Goal: Information Seeking & Learning: Compare options

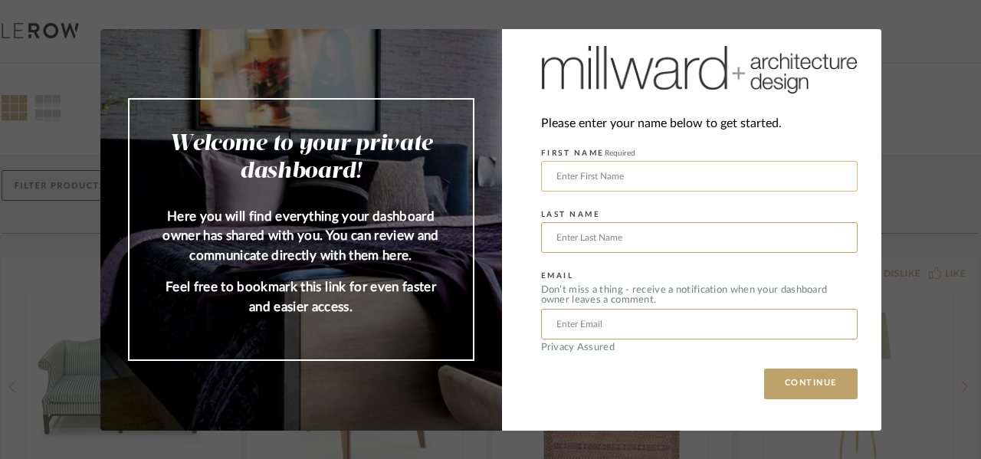
click at [556, 180] on input "text" at bounding box center [699, 176] width 317 height 31
type input "Fang-Ting"
type input "[PERSON_NAME]"
type input "[EMAIL_ADDRESS][DOMAIN_NAME]"
click at [713, 76] on img at bounding box center [699, 70] width 317 height 54
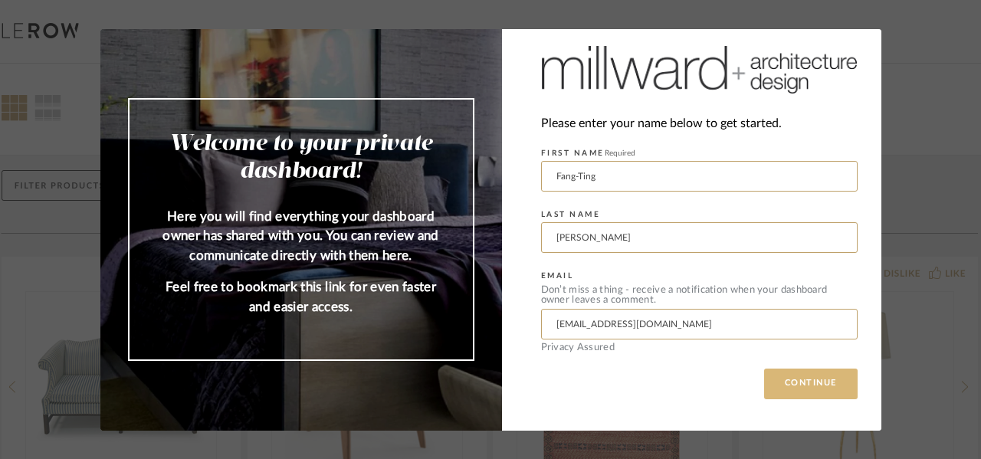
click at [819, 373] on button "CONTINUE" at bounding box center [811, 384] width 94 height 31
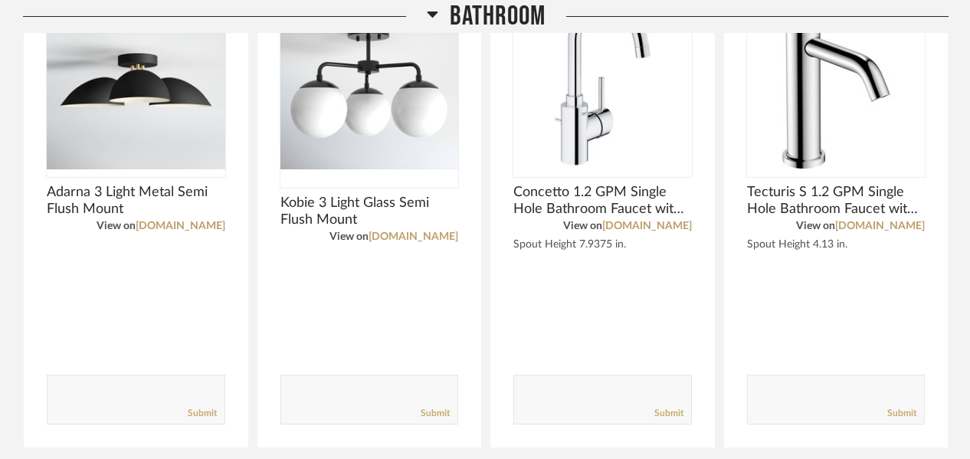
scroll to position [1079, 0]
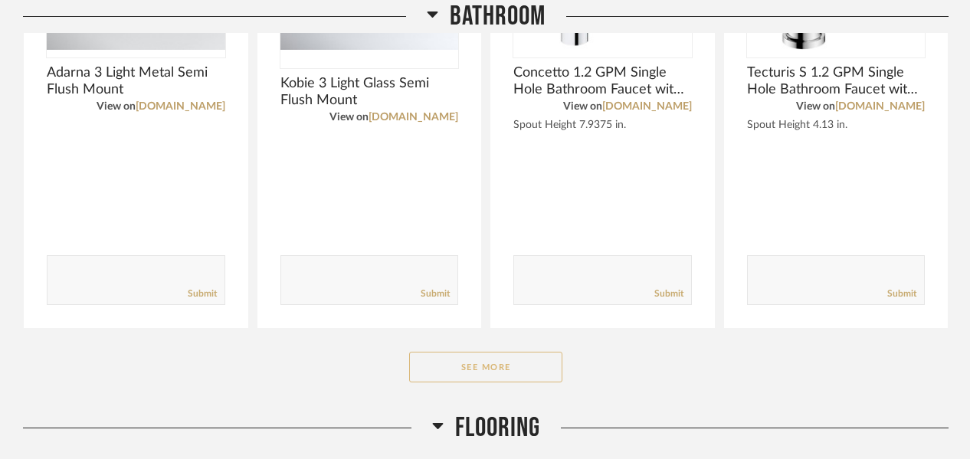
click at [545, 362] on button "See More" at bounding box center [485, 367] width 153 height 31
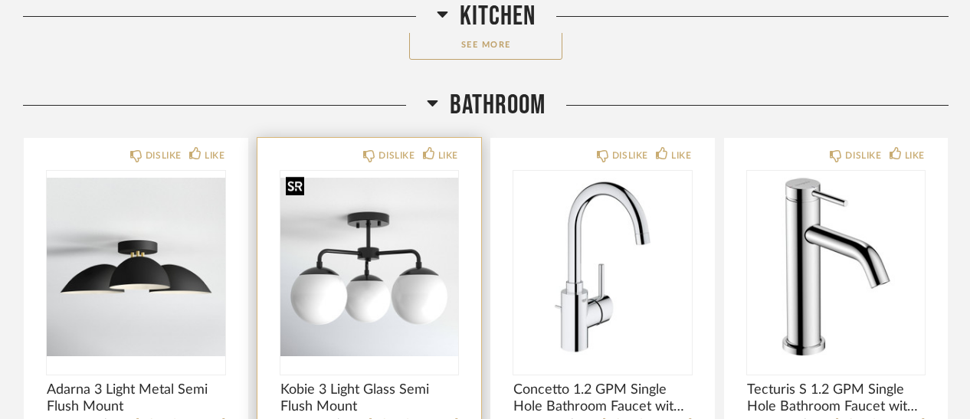
scroll to position [849, 0]
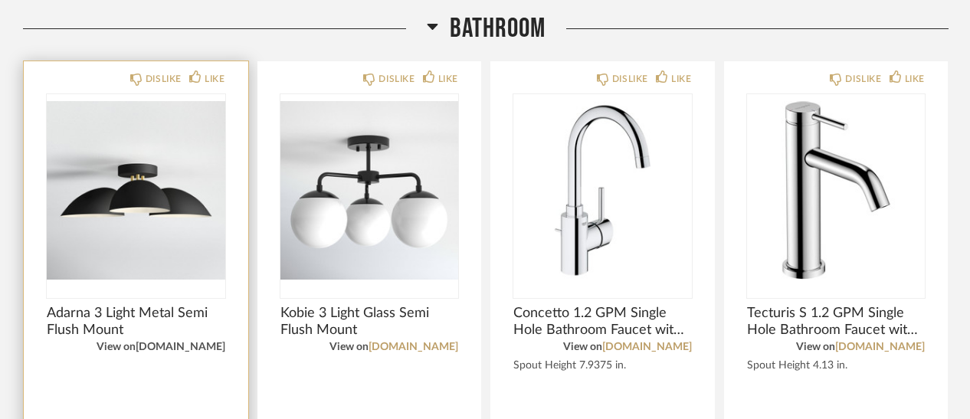
click at [173, 342] on link "[DOMAIN_NAME]" at bounding box center [181, 347] width 90 height 11
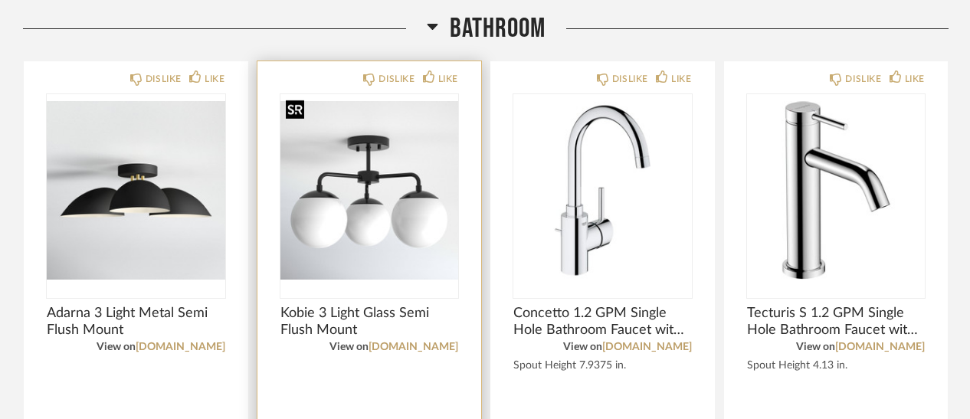
click at [372, 251] on img "0" at bounding box center [370, 190] width 179 height 192
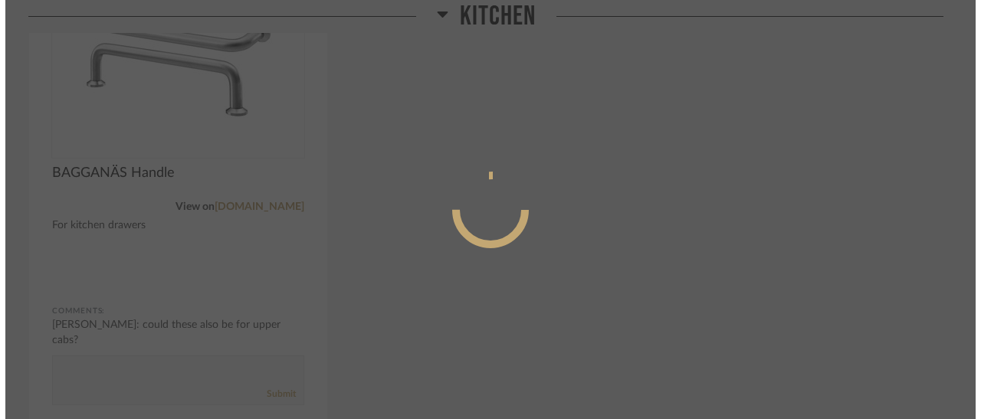
scroll to position [0, 0]
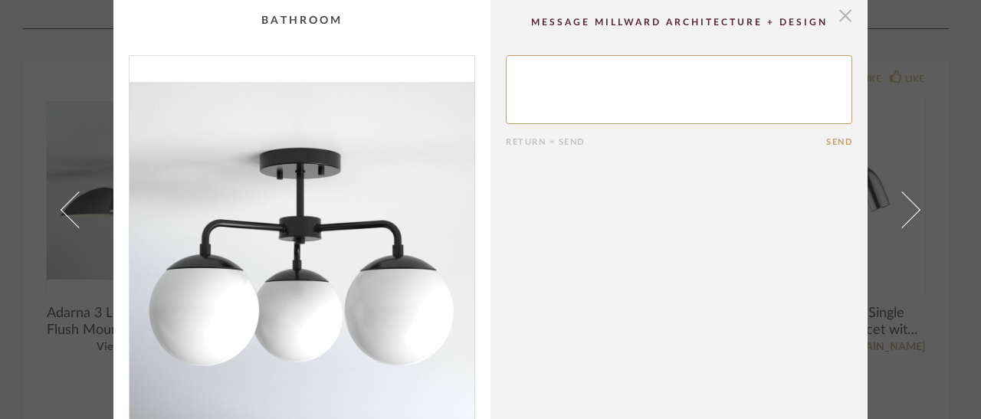
click at [830, 15] on span "button" at bounding box center [845, 15] width 31 height 31
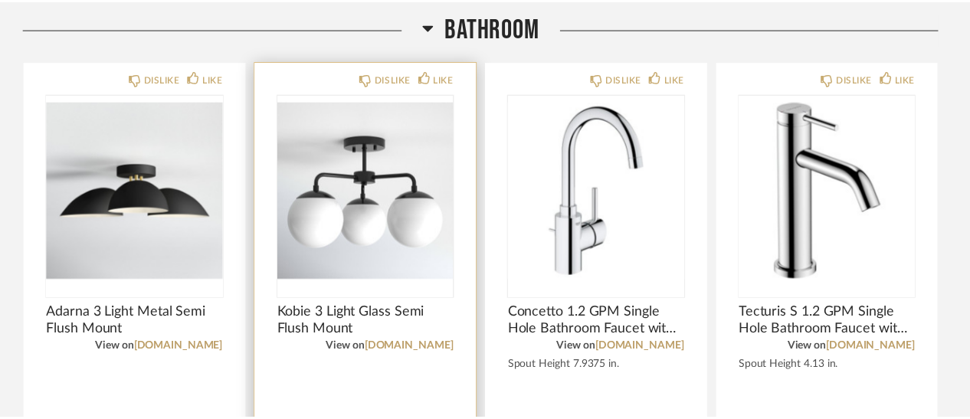
scroll to position [849, 0]
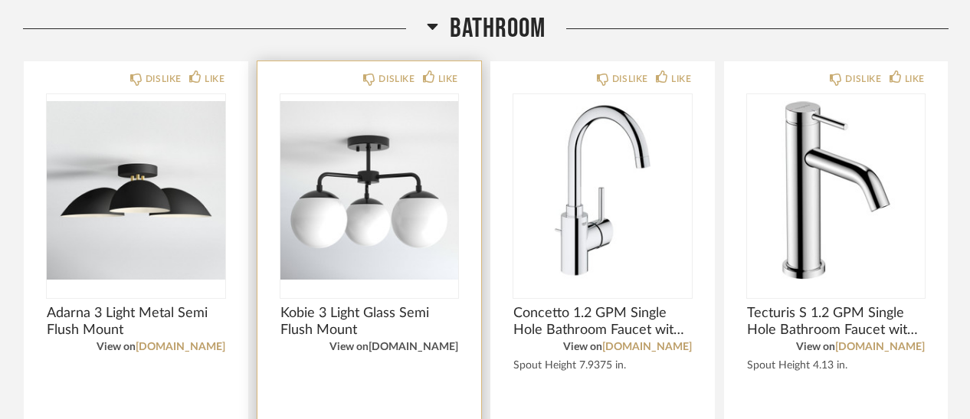
click at [414, 342] on link "[DOMAIN_NAME]" at bounding box center [414, 347] width 90 height 11
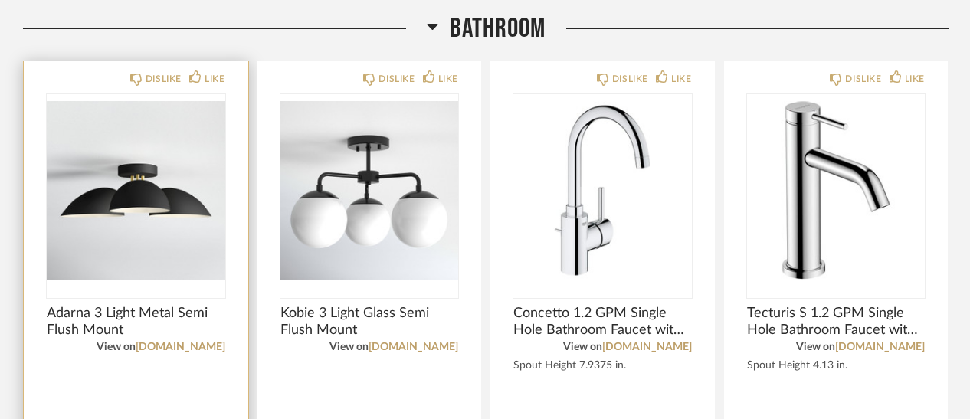
click at [166, 340] on div "View on [DOMAIN_NAME]" at bounding box center [136, 347] width 179 height 17
click at [167, 342] on link "[DOMAIN_NAME]" at bounding box center [181, 347] width 90 height 11
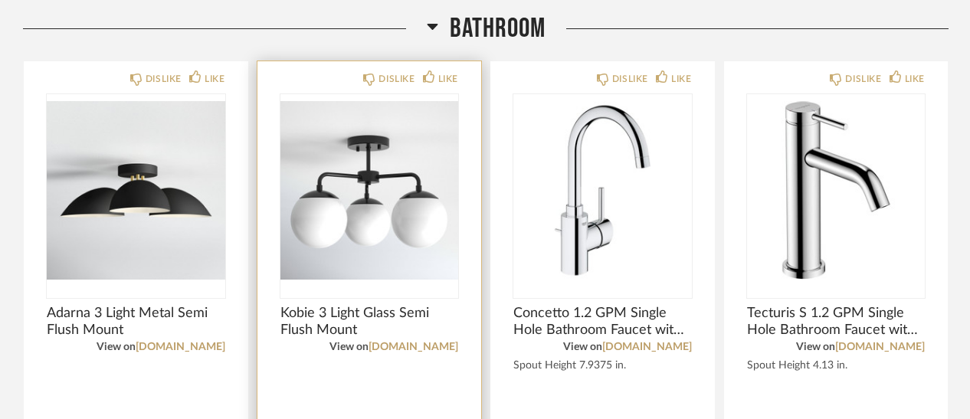
click at [377, 216] on img "0" at bounding box center [370, 190] width 179 height 192
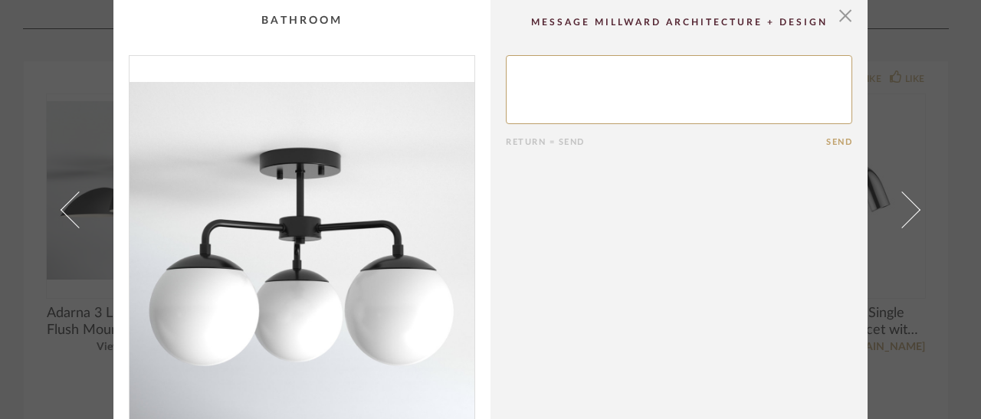
scroll to position [132, 0]
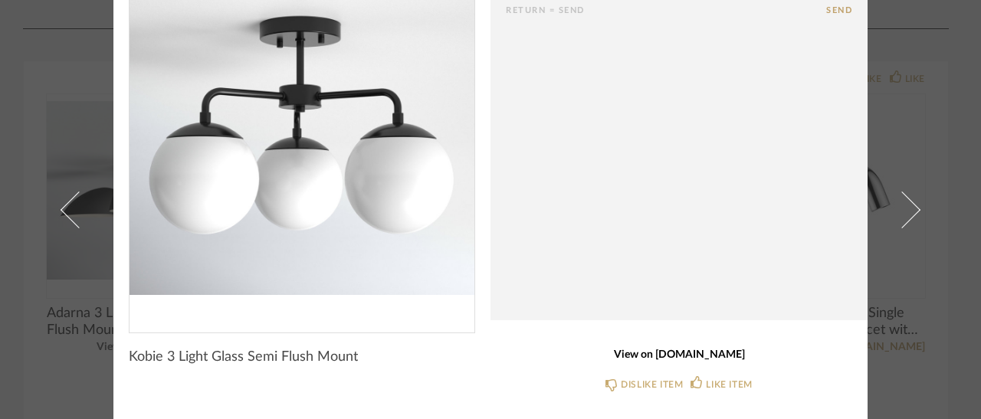
click at [678, 355] on link "View on [DOMAIN_NAME]" at bounding box center [679, 355] width 346 height 13
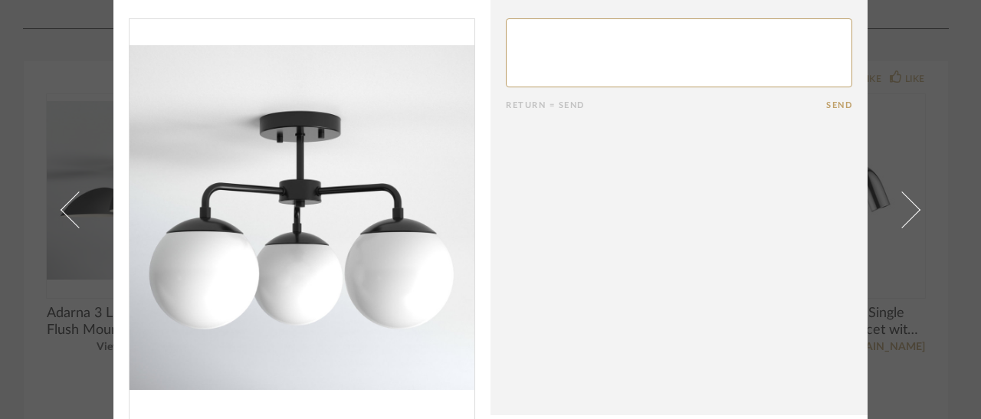
scroll to position [0, 0]
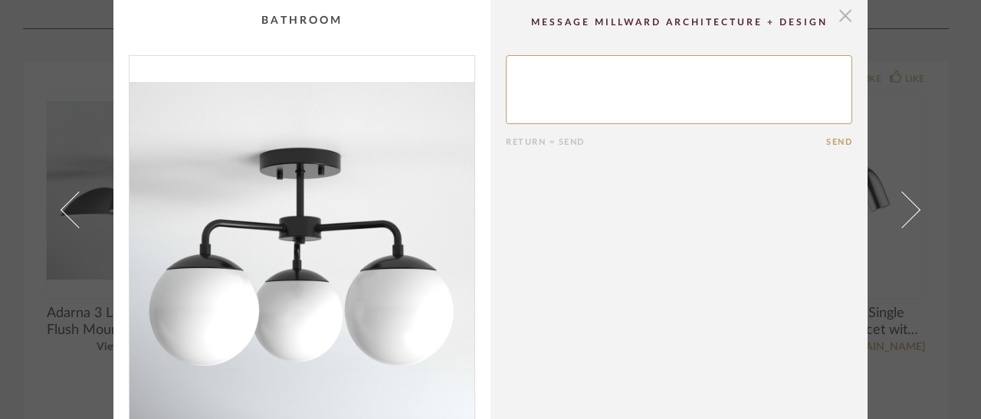
click at [838, 15] on span "button" at bounding box center [845, 15] width 31 height 31
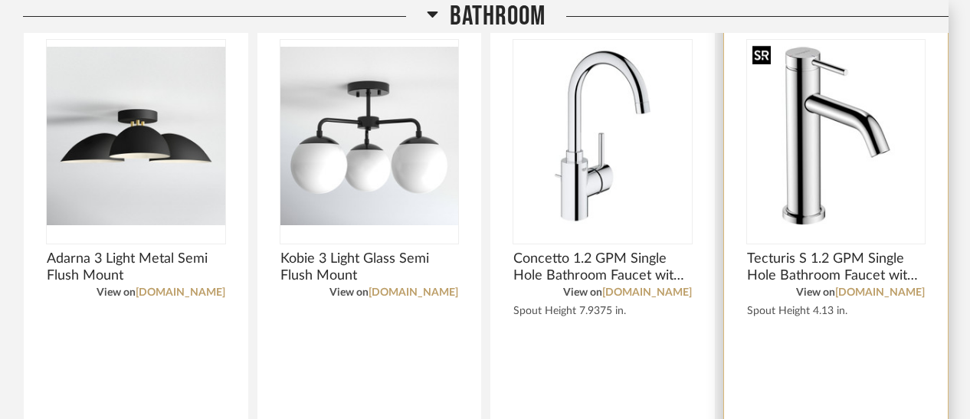
scroll to position [926, 0]
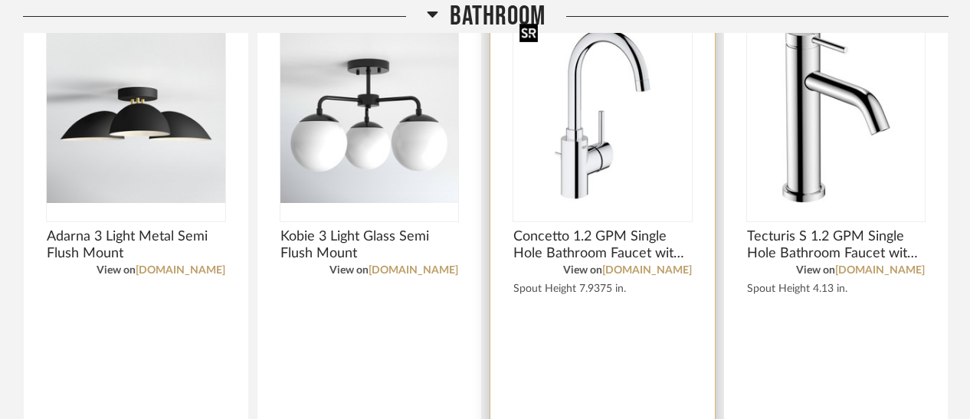
click at [593, 159] on img "0" at bounding box center [603, 114] width 179 height 192
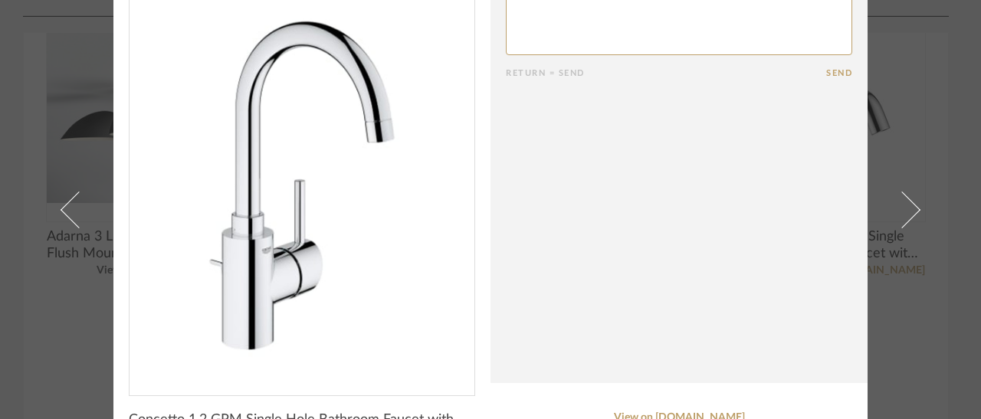
scroll to position [139, 0]
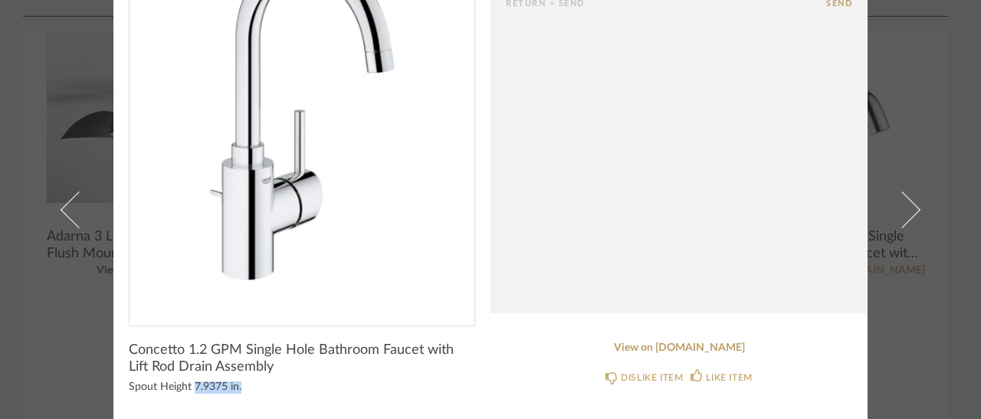
drag, startPoint x: 235, startPoint y: 386, endPoint x: 191, endPoint y: 392, distance: 44.0
click at [191, 392] on div "Spout Height 7.9375 in." at bounding box center [302, 388] width 346 height 12
click at [694, 346] on link "View on [DOMAIN_NAME]" at bounding box center [679, 348] width 346 height 13
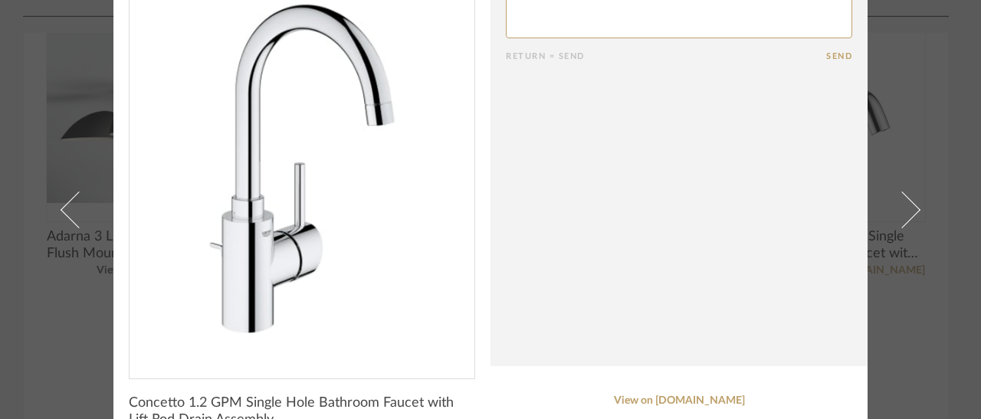
scroll to position [62, 0]
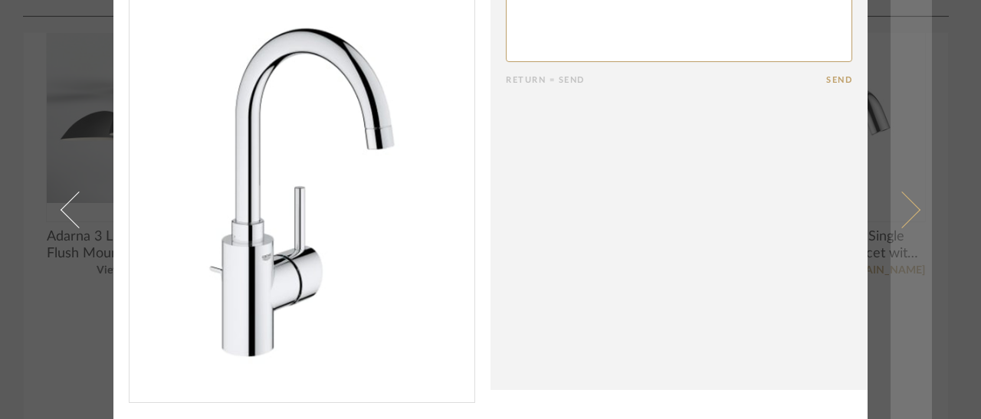
click at [901, 223] on link at bounding box center [911, 209] width 41 height 419
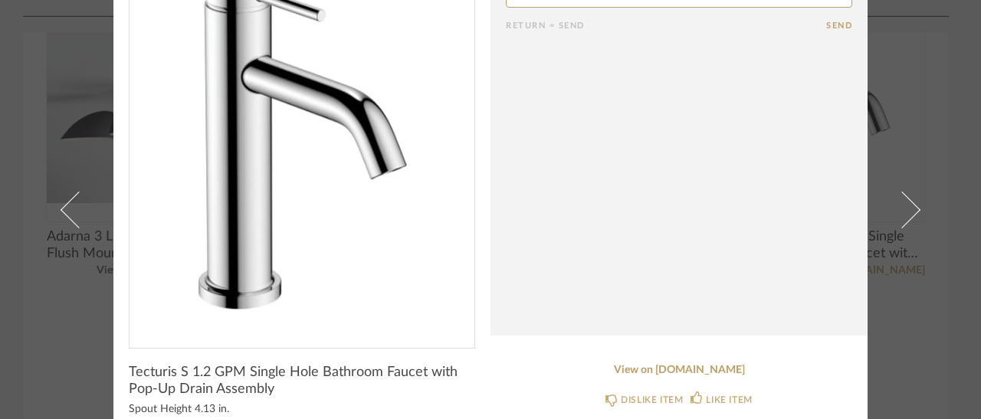
scroll to position [139, 0]
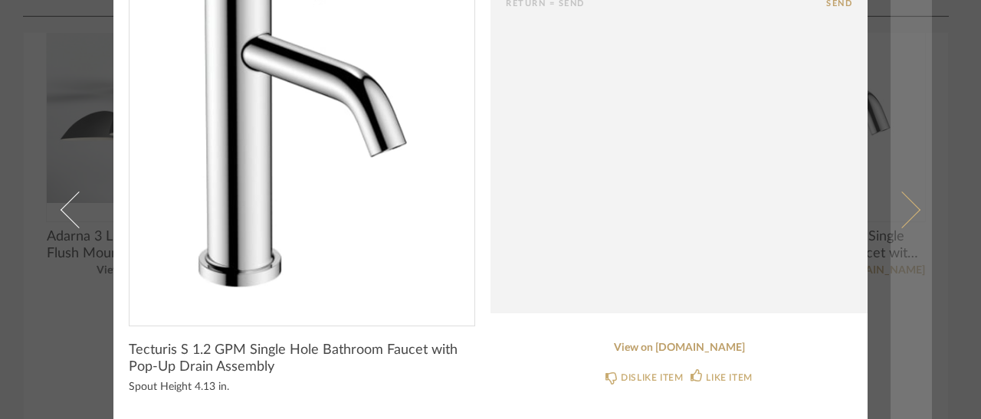
click at [907, 225] on link at bounding box center [911, 209] width 41 height 419
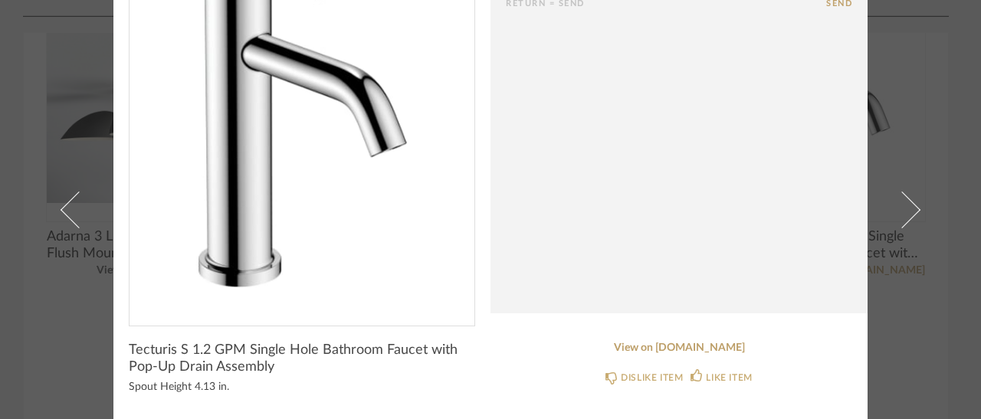
scroll to position [0, 0]
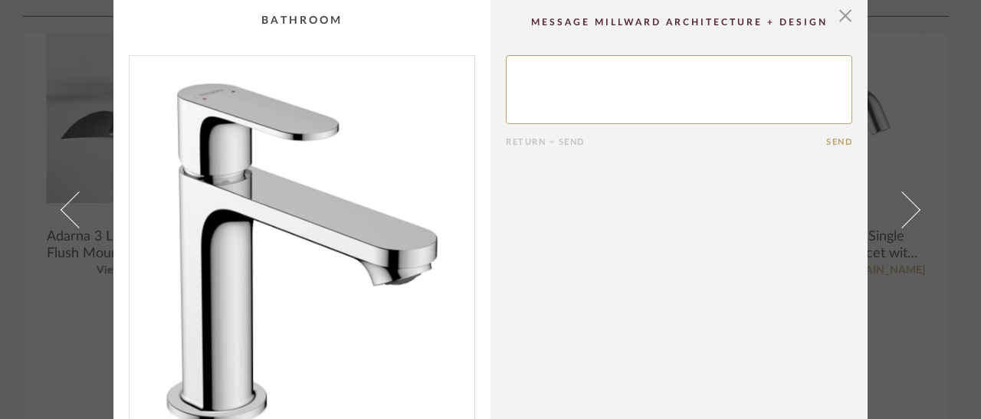
click at [906, 225] on link at bounding box center [911, 209] width 41 height 419
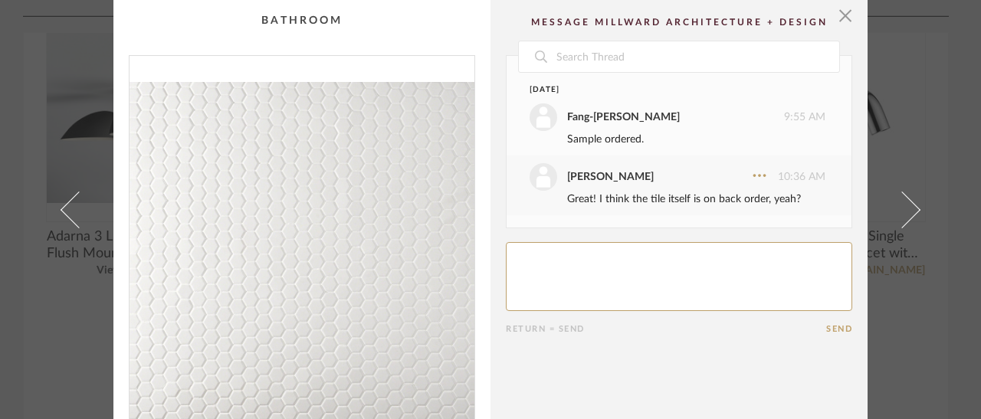
click at [906, 225] on link at bounding box center [911, 209] width 41 height 419
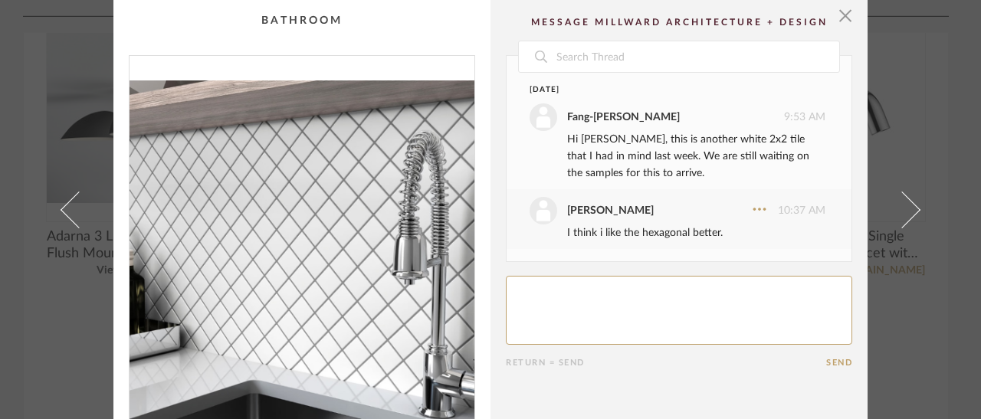
click at [937, 155] on div "× 1 / 2 Date [DATE] [PERSON_NAME] 9:53 AM Hi [PERSON_NAME], this is another whi…" at bounding box center [490, 209] width 981 height 419
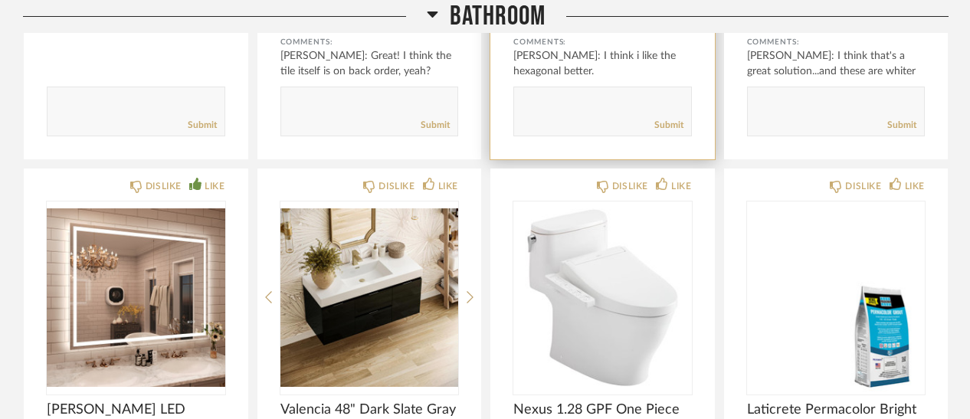
scroll to position [1846, 0]
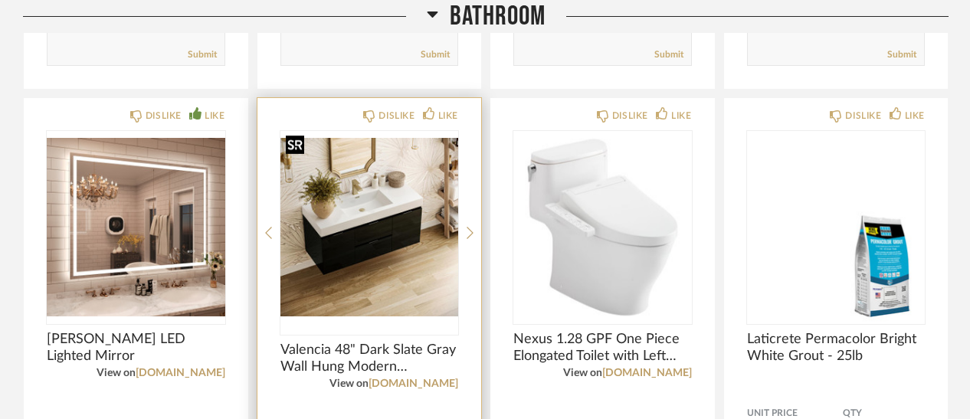
click at [0, 0] on img at bounding box center [0, 0] width 0 height 0
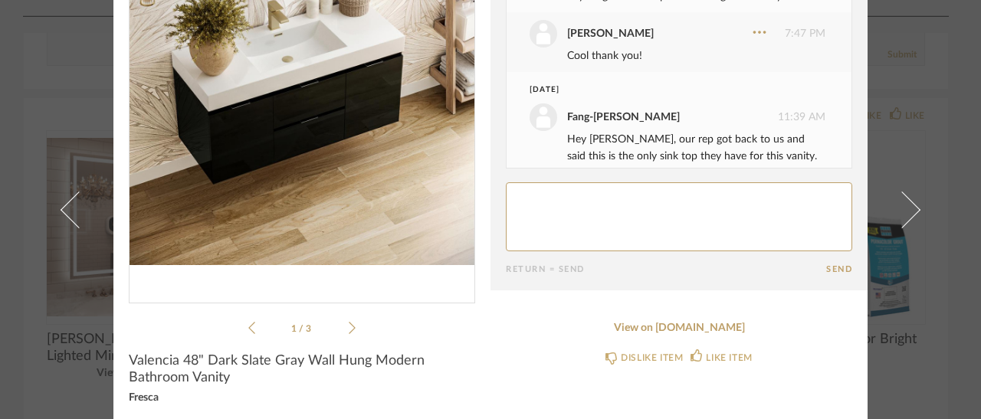
scroll to position [166, 0]
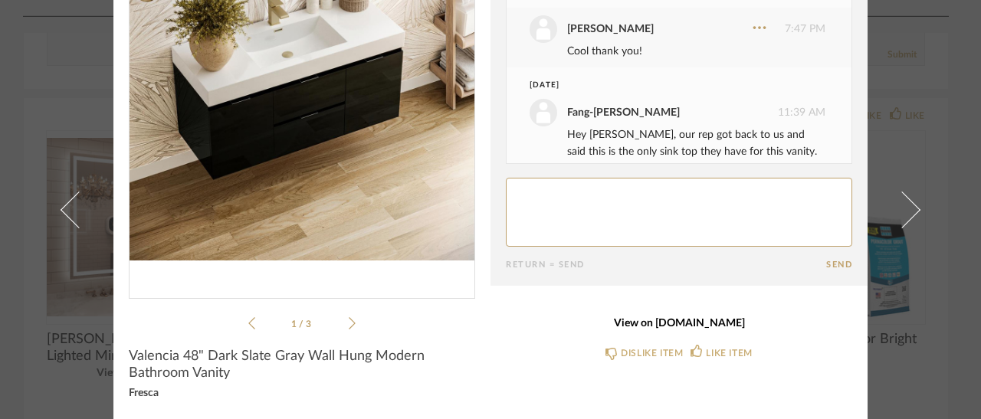
click at [669, 319] on link "View on [DOMAIN_NAME]" at bounding box center [679, 323] width 346 height 13
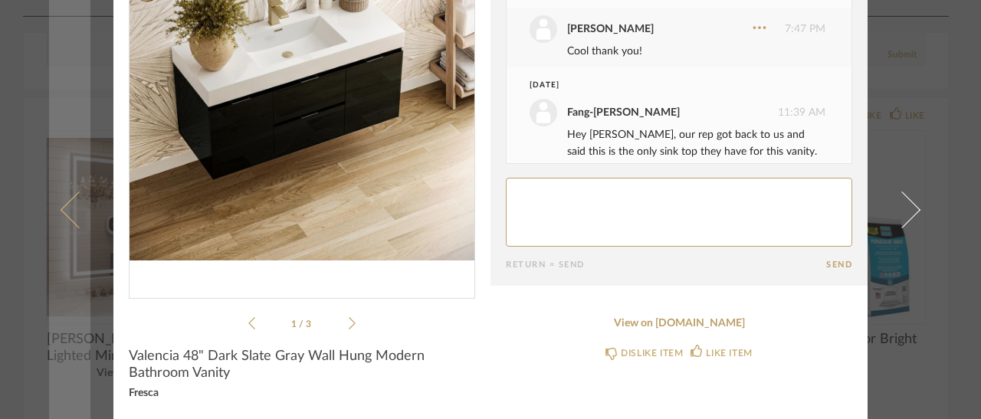
click at [51, 218] on link at bounding box center [69, 209] width 41 height 419
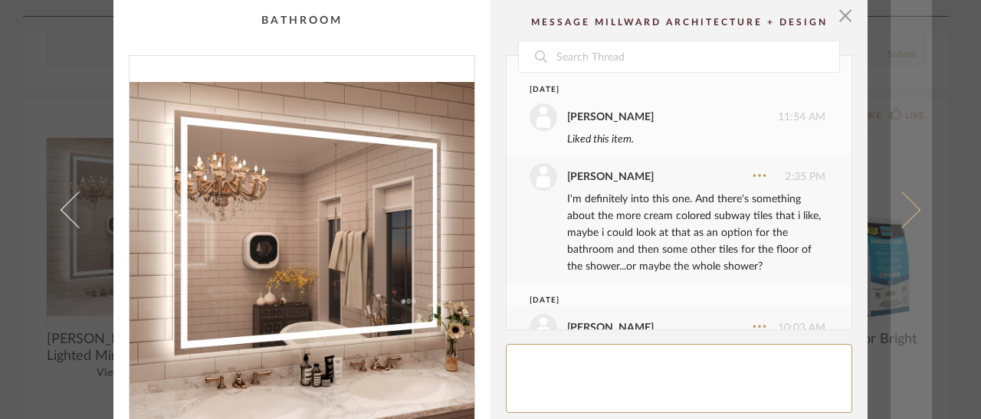
scroll to position [176, 0]
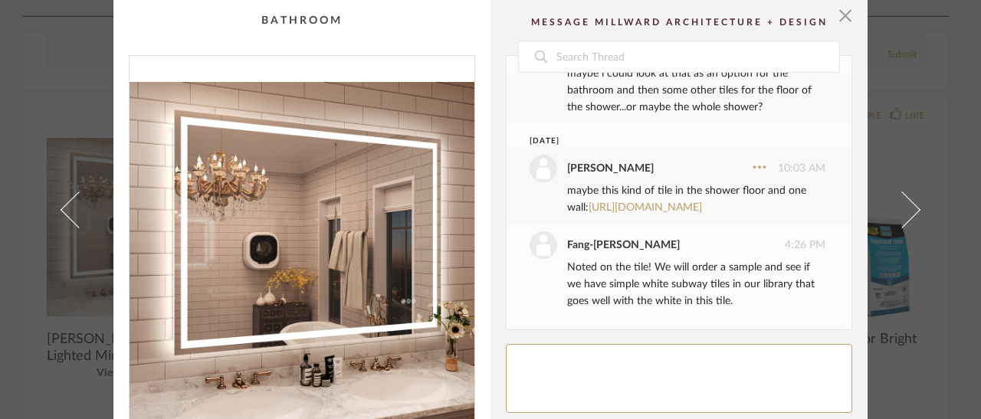
click at [943, 156] on div "× Date [DATE] [PERSON_NAME] 11:54 AM Liked this item. [PERSON_NAME] 2:35 PM I'm…" at bounding box center [490, 209] width 981 height 419
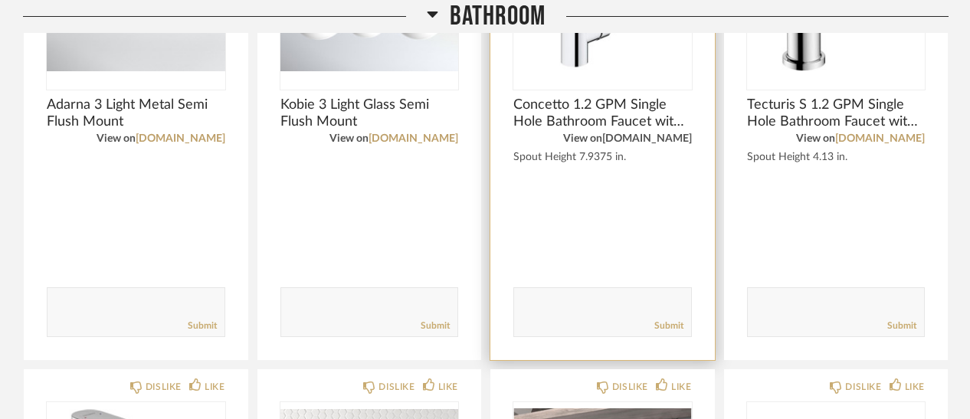
scroll to position [926, 0]
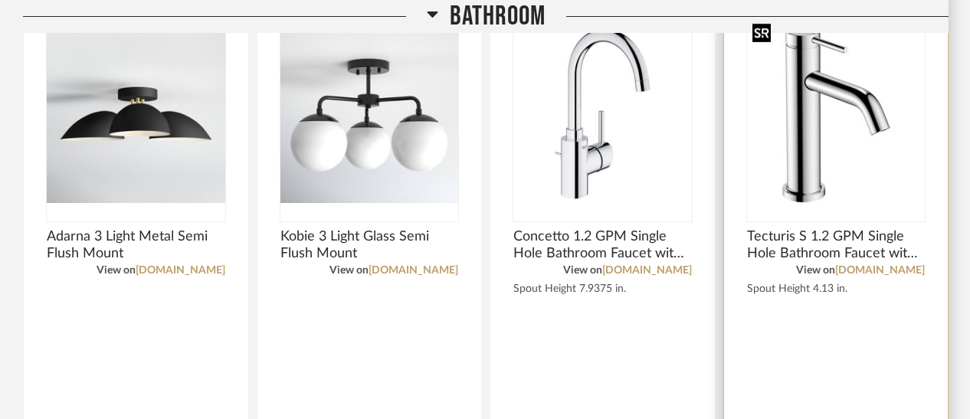
click at [837, 148] on img "0" at bounding box center [836, 114] width 179 height 192
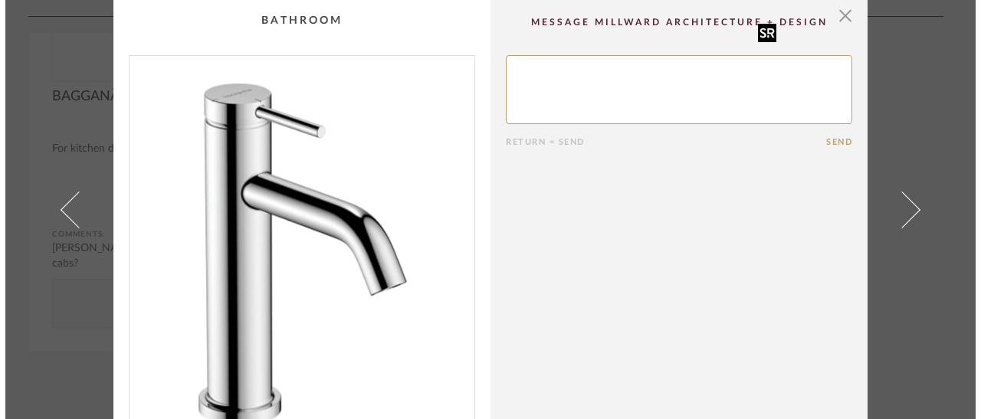
scroll to position [0, 0]
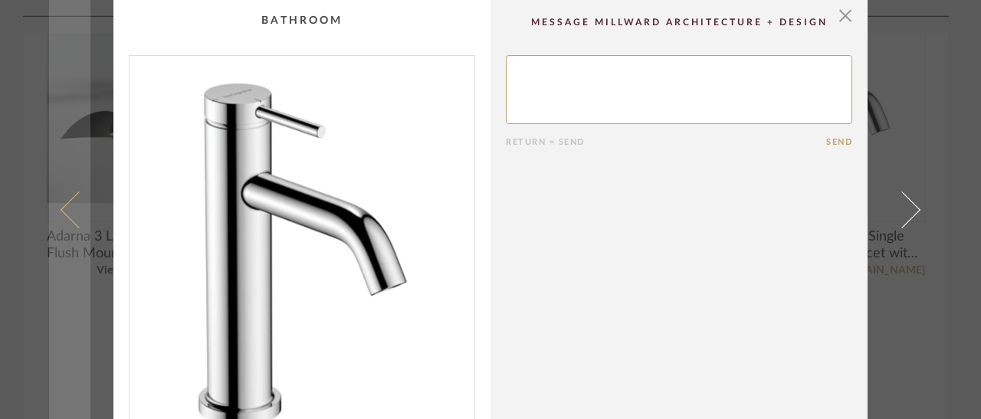
click at [68, 208] on span at bounding box center [79, 209] width 37 height 37
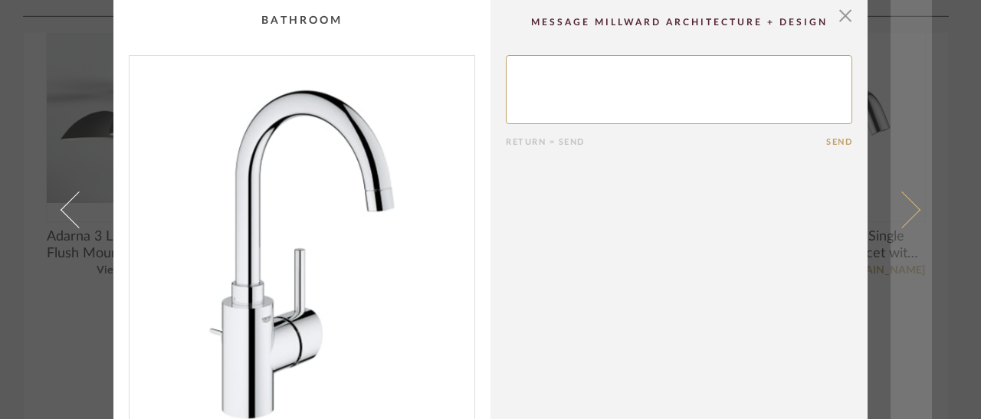
click at [914, 210] on span at bounding box center [902, 209] width 37 height 37
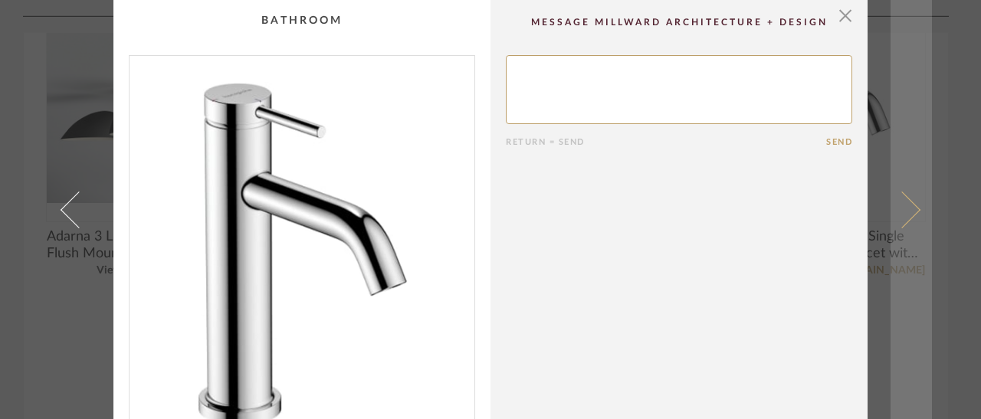
click at [911, 218] on link at bounding box center [911, 209] width 41 height 419
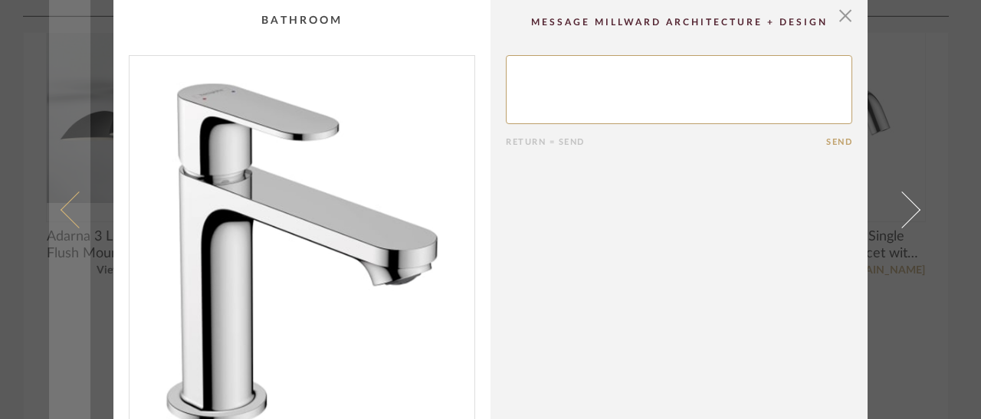
click at [73, 220] on span at bounding box center [79, 209] width 37 height 37
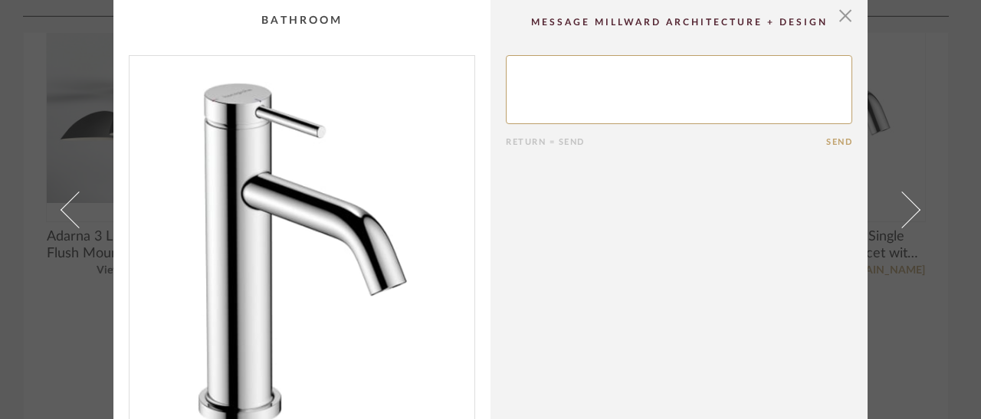
click at [73, 220] on span at bounding box center [79, 209] width 37 height 37
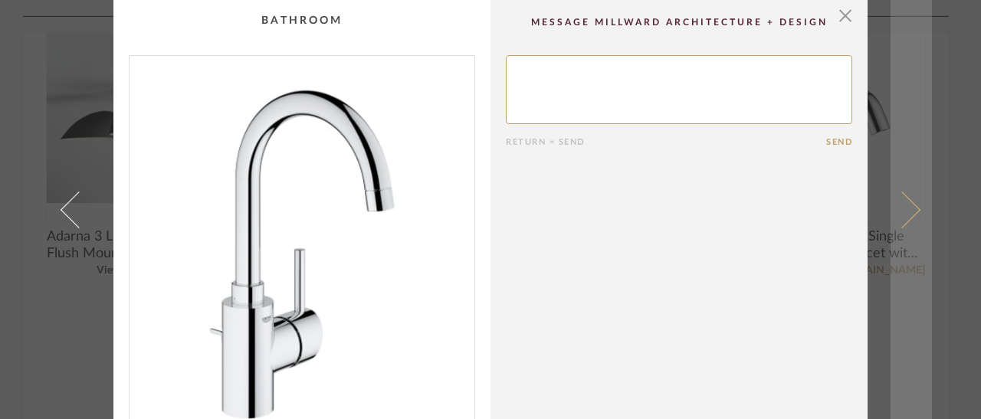
click at [900, 206] on span at bounding box center [902, 209] width 37 height 37
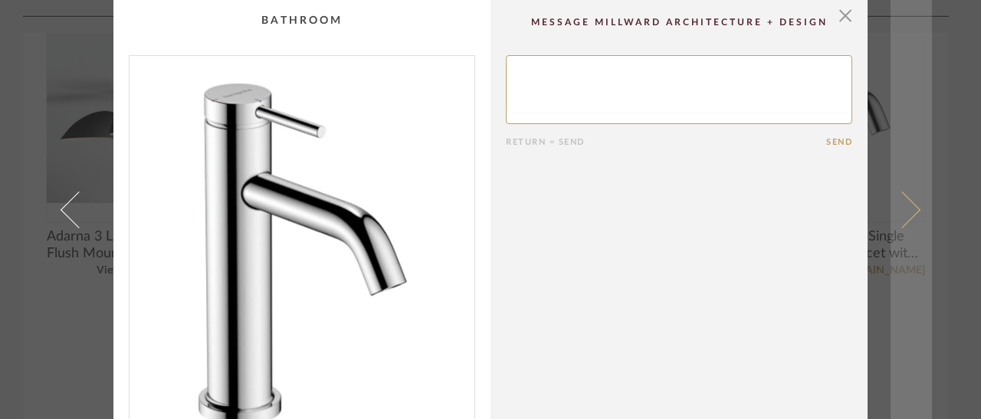
click at [916, 203] on link at bounding box center [911, 209] width 41 height 419
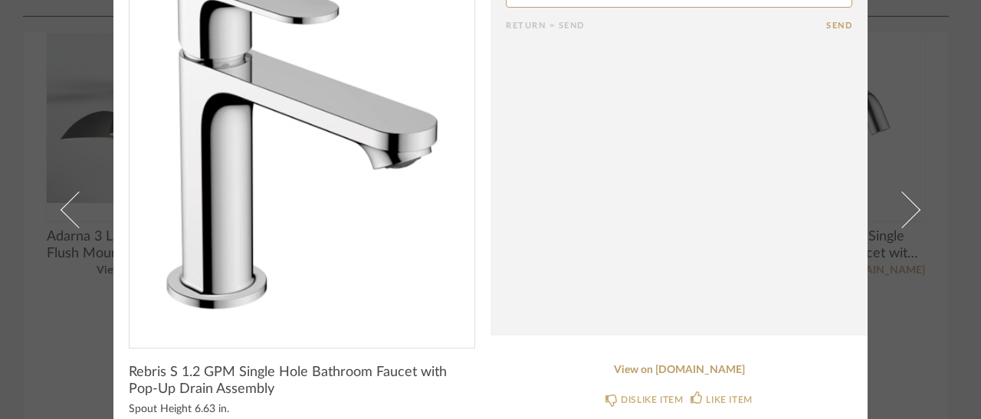
scroll to position [139, 0]
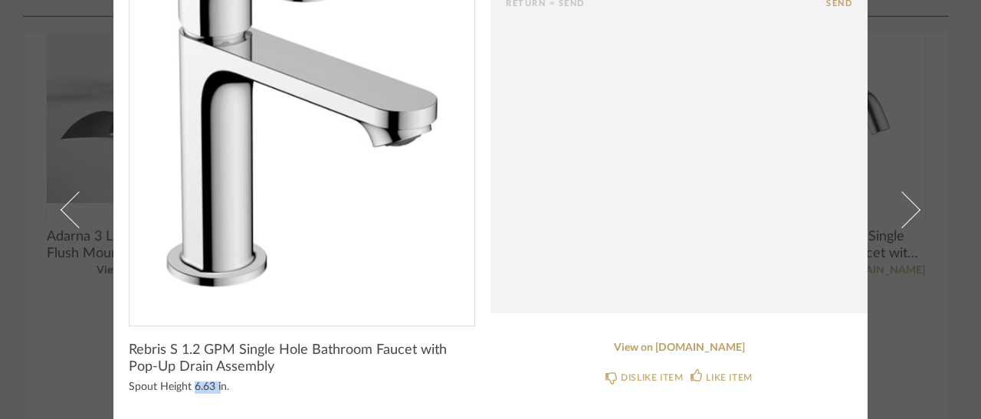
drag, startPoint x: 191, startPoint y: 387, endPoint x: 213, endPoint y: 390, distance: 22.4
click at [213, 390] on div "Spout Height 6.63 in." at bounding box center [302, 388] width 346 height 12
drag, startPoint x: 133, startPoint y: 376, endPoint x: 196, endPoint y: 395, distance: 65.7
click at [195, 395] on div "Rebris S 1.2 GPM Single Hole Bathroom Faucet with Pop-Up Drain Assembly Spout H…" at bounding box center [302, 374] width 346 height 64
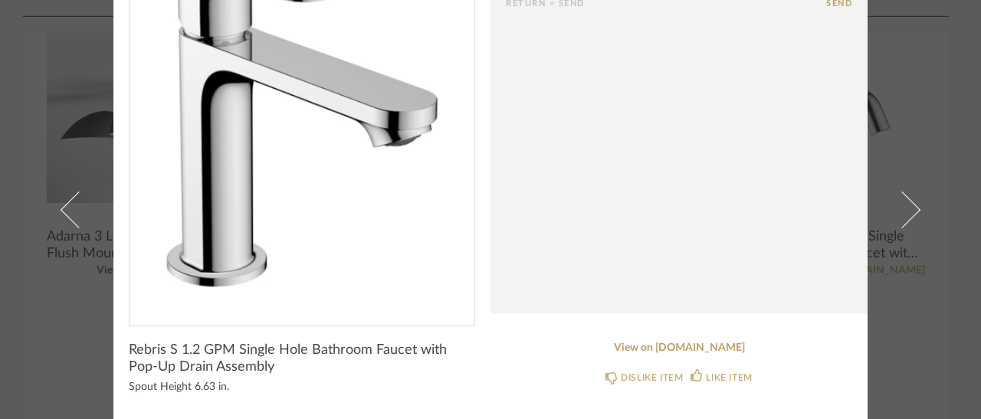
click at [196, 395] on div "Rebris S 1.2 GPM Single Hole Bathroom Faucet with Pop-Up Drain Assembly Spout H…" at bounding box center [302, 374] width 346 height 64
click at [691, 346] on link "View on [DOMAIN_NAME]" at bounding box center [679, 348] width 346 height 13
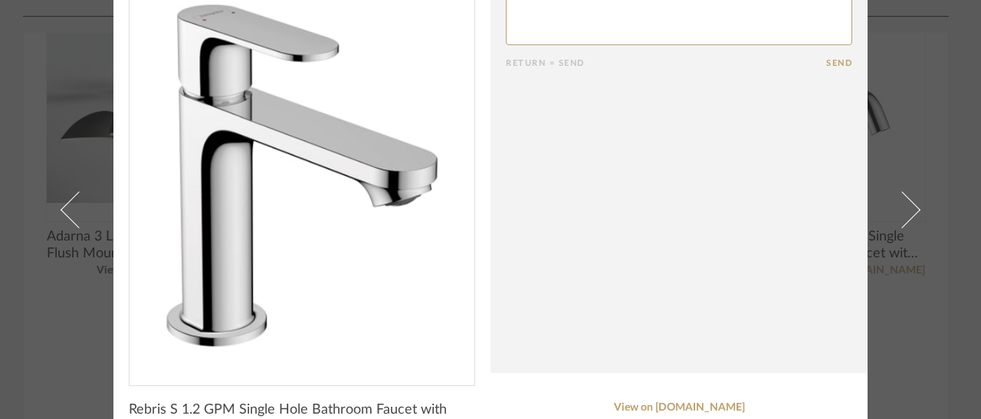
scroll to position [0, 0]
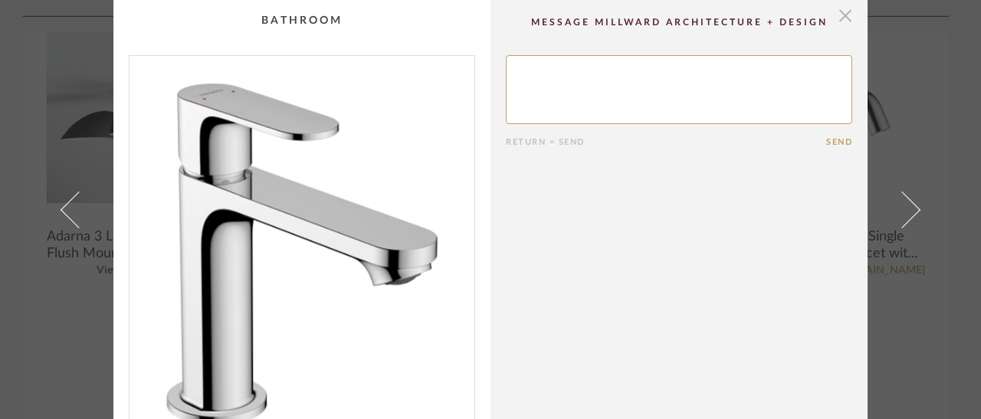
click at [838, 21] on span "button" at bounding box center [845, 15] width 31 height 31
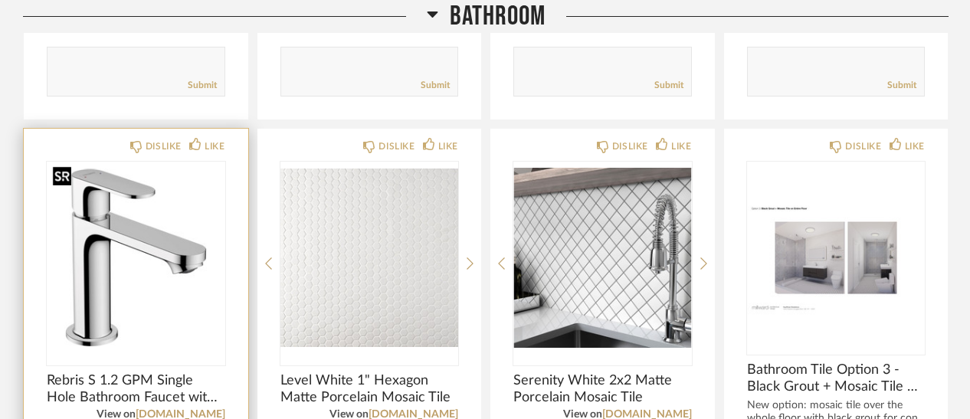
scroll to position [1386, 0]
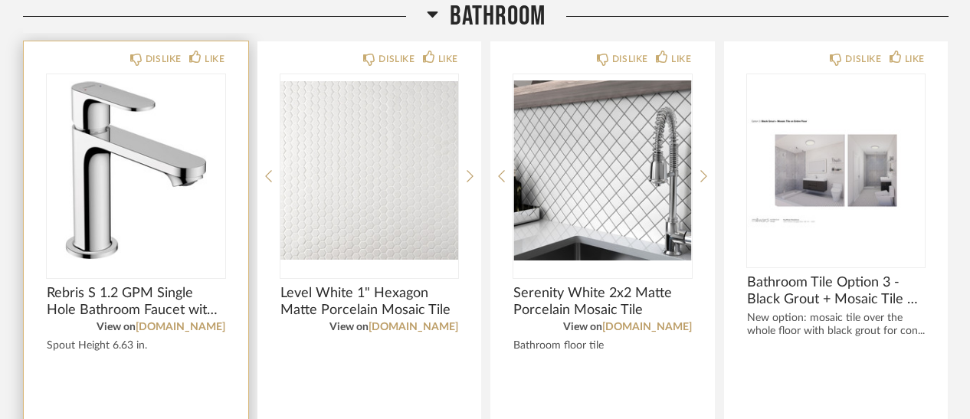
click at [225, 55] on div "DISLIKE LIKE Rebris S 1.2 GPM Single Hole Bathroom Faucet with Pop-Up Drain Ass…" at bounding box center [136, 294] width 225 height 507
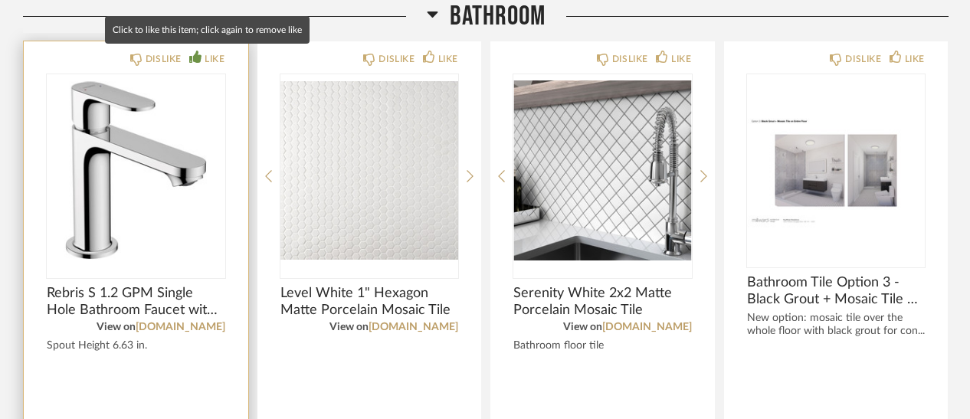
click at [213, 55] on div "LIKE" at bounding box center [215, 58] width 20 height 15
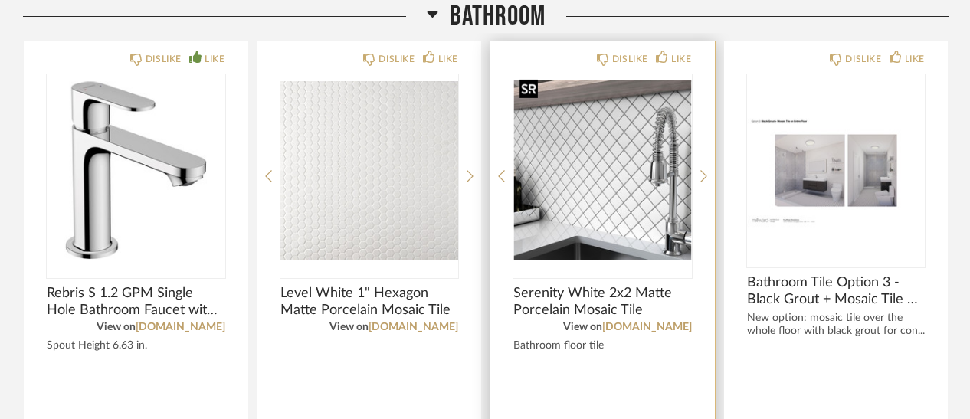
click at [548, 167] on img "0" at bounding box center [603, 170] width 179 height 192
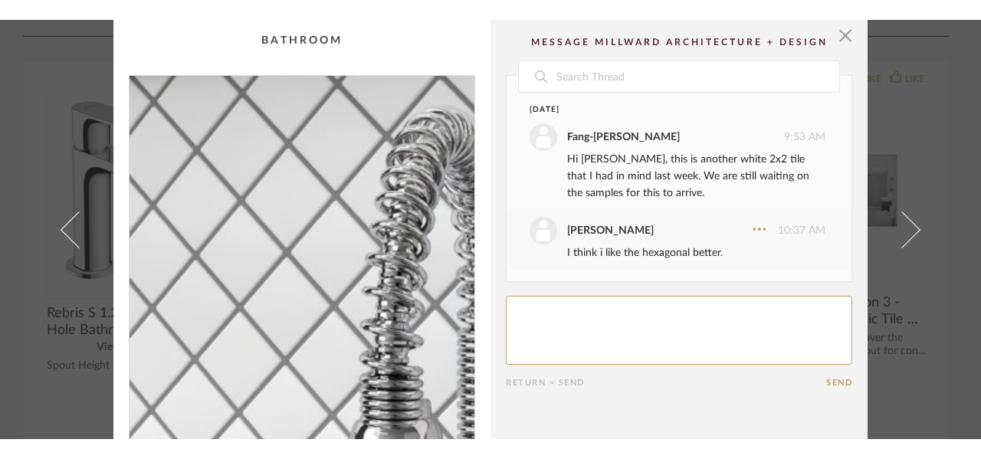
scroll to position [156, 0]
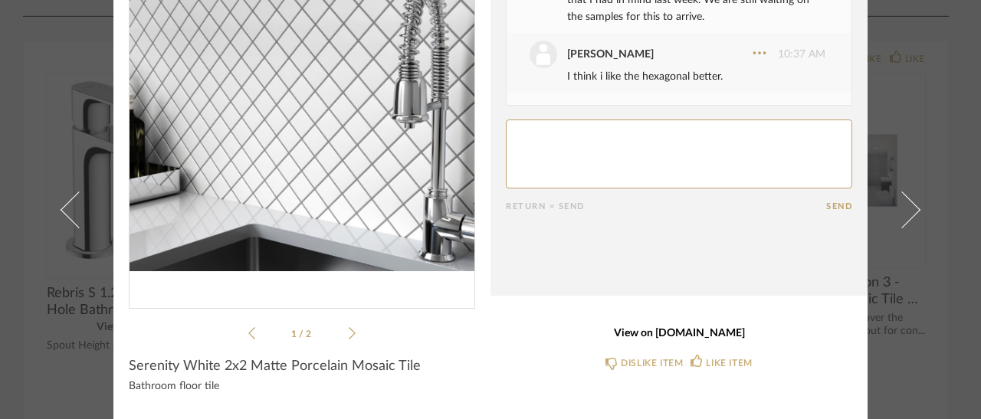
click at [678, 335] on link "View on [DOMAIN_NAME]" at bounding box center [679, 333] width 346 height 13
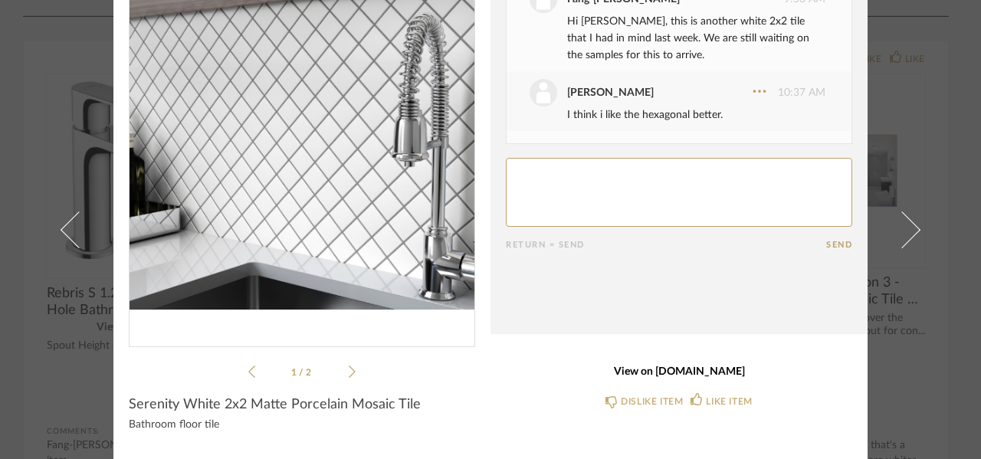
scroll to position [117, 0]
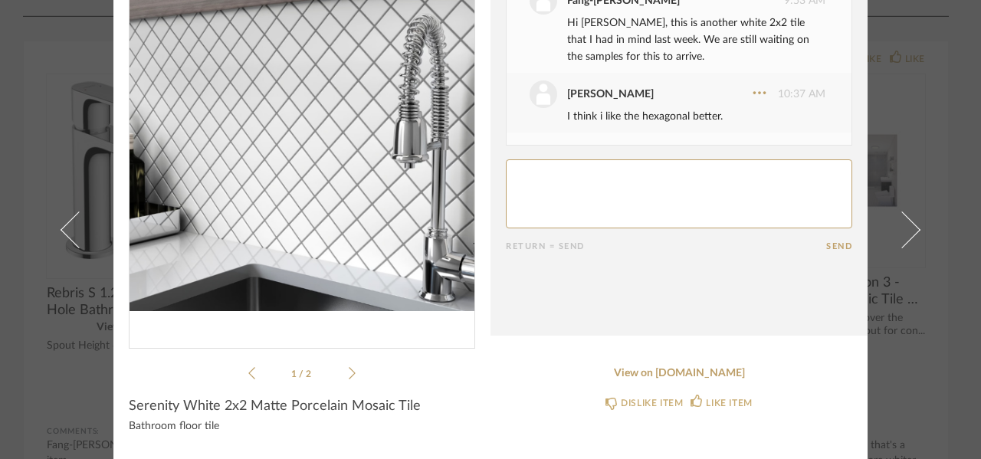
click at [932, 231] on div "× 1 / 2 Date [DATE] [PERSON_NAME] 9:53 AM Hi [PERSON_NAME], this is another whi…" at bounding box center [490, 229] width 981 height 459
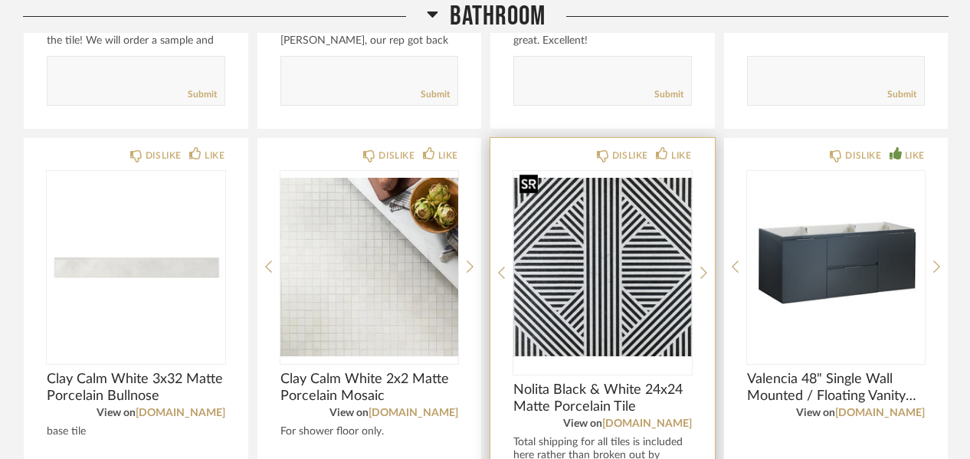
scroll to position [2459, 0]
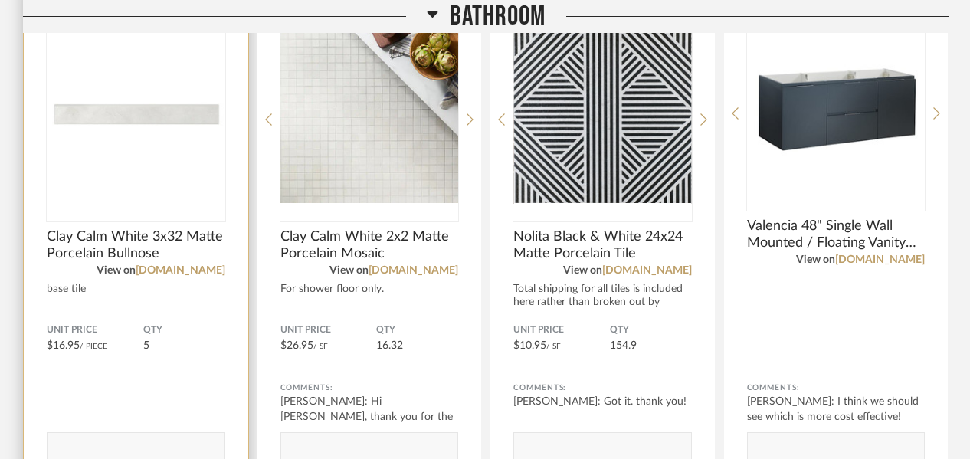
click at [113, 126] on img "0" at bounding box center [136, 114] width 179 height 192
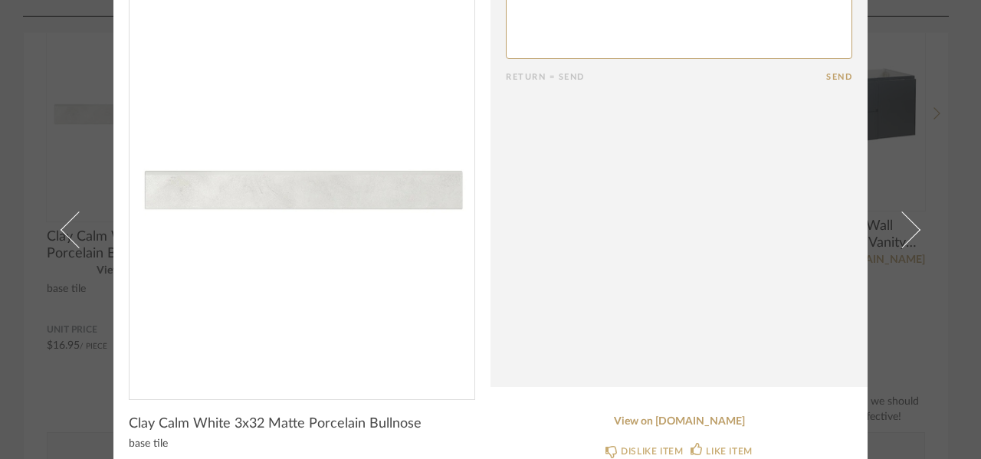
scroll to position [175, 0]
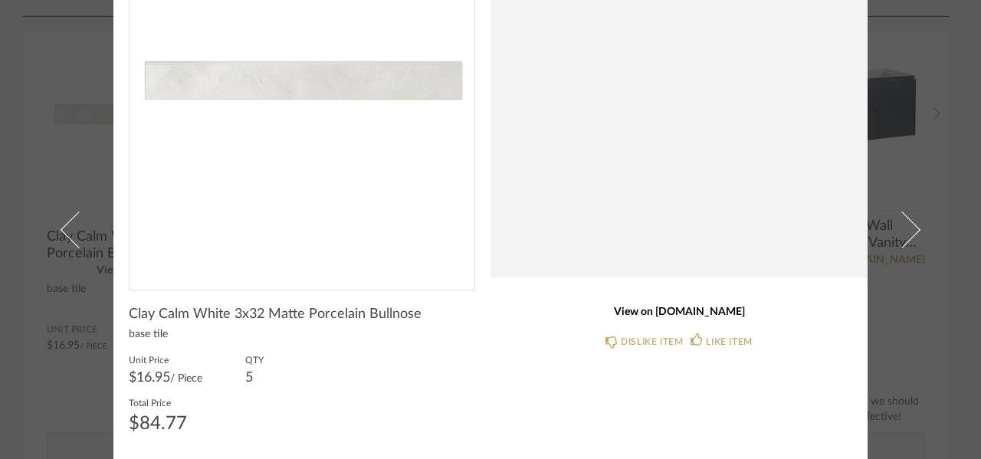
click at [699, 313] on link "View on [DOMAIN_NAME]" at bounding box center [679, 312] width 346 height 13
